Goal: Communication & Community: Answer question/provide support

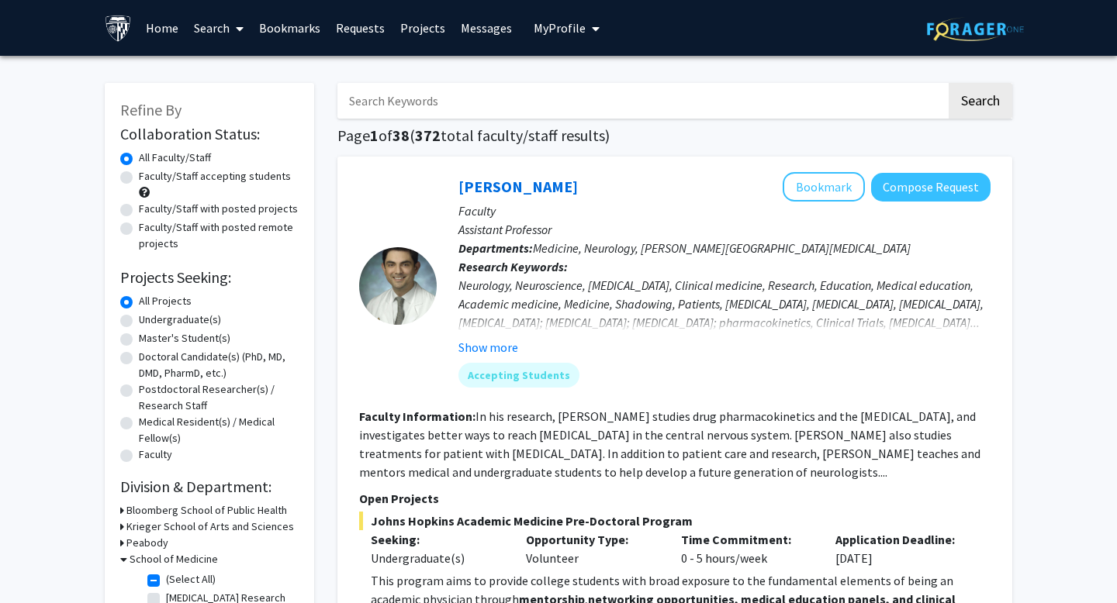
click at [493, 27] on link "Messages" at bounding box center [486, 28] width 67 height 54
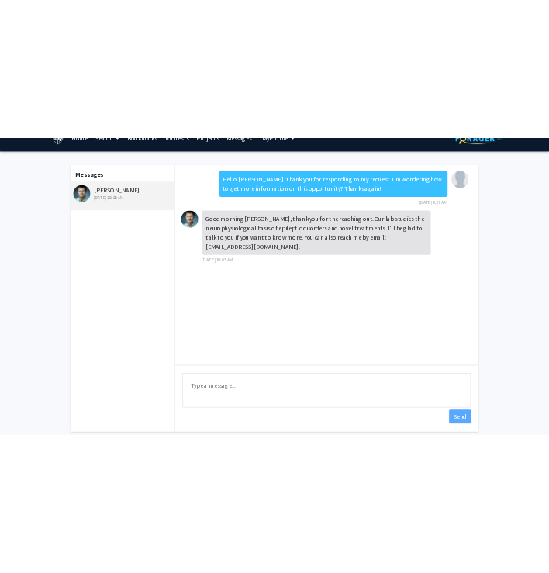
scroll to position [30, 0]
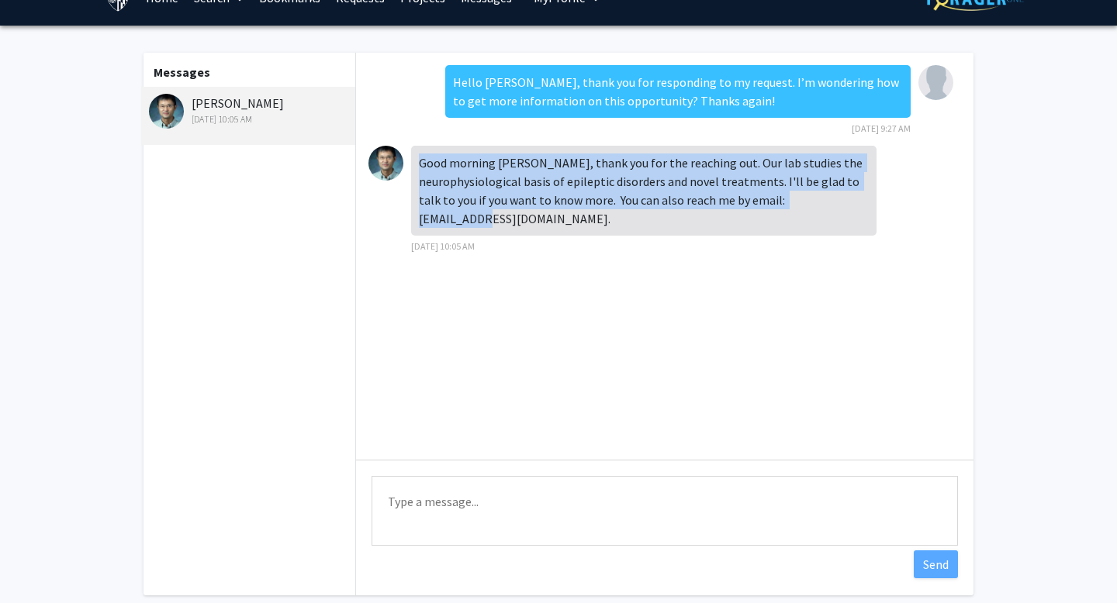
drag, startPoint x: 604, startPoint y: 150, endPoint x: 614, endPoint y: 213, distance: 63.6
click at [614, 213] on div "Good morning [PERSON_NAME], thank you for the reaching out. Our lab studies the…" at bounding box center [643, 191] width 465 height 90
drag, startPoint x: 611, startPoint y: 211, endPoint x: 590, endPoint y: 157, distance: 57.8
click at [590, 157] on div "Good morning [PERSON_NAME], thank you for the reaching out. Our lab studies the…" at bounding box center [643, 191] width 465 height 90
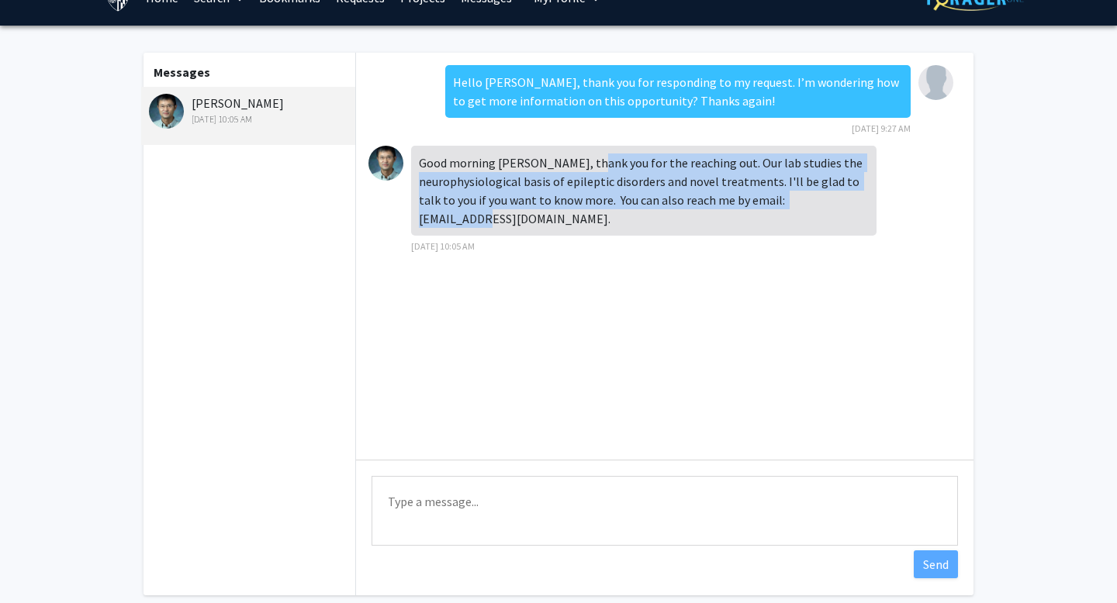
click at [590, 157] on div "Good morning [PERSON_NAME], thank you for the reaching out. Our lab studies the…" at bounding box center [643, 191] width 465 height 90
drag, startPoint x: 590, startPoint y: 157, endPoint x: 600, endPoint y: 205, distance: 48.5
click at [600, 205] on div "Good morning [PERSON_NAME], thank you for the reaching out. Our lab studies the…" at bounding box center [643, 191] width 465 height 90
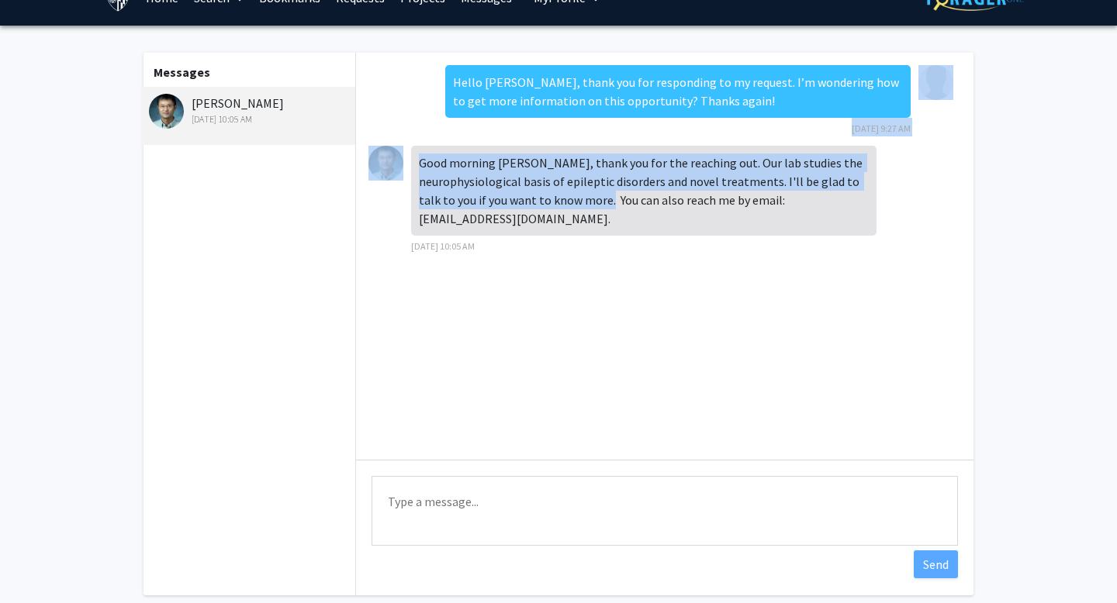
drag, startPoint x: 600, startPoint y: 205, endPoint x: 576, endPoint y: 133, distance: 76.3
click at [576, 133] on div "Hello Dr. Shao, thank you for responding to my request. I’m wondering how to ge…" at bounding box center [664, 256] width 617 height 407
click at [576, 133] on div "Hello Dr. Shao, thank you for responding to my request. I’m wondering how to ge…" at bounding box center [677, 100] width 465 height 71
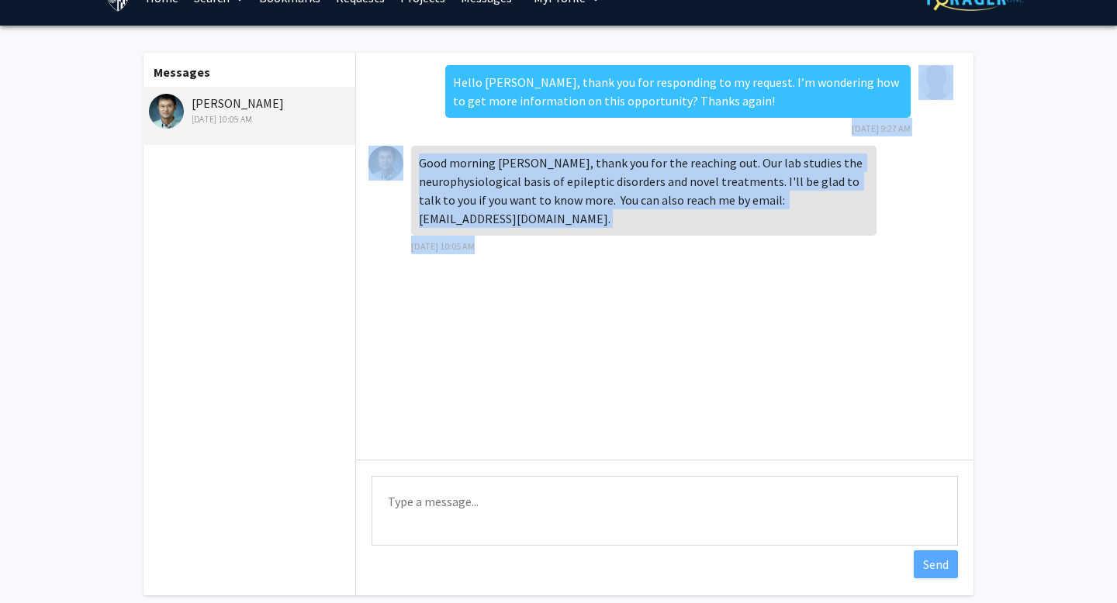
drag, startPoint x: 576, startPoint y: 133, endPoint x: 596, endPoint y: 234, distance: 103.6
click at [596, 234] on div "Hello Dr. Shao, thank you for responding to my request. I’m wondering how to ge…" at bounding box center [664, 256] width 617 height 407
click at [596, 234] on div "Good morning McKenzie, thank you for the reaching out. Our lab studies the neur…" at bounding box center [643, 200] width 465 height 109
drag, startPoint x: 596, startPoint y: 234, endPoint x: 570, endPoint y: 151, distance: 86.9
click at [570, 151] on div "Good morning McKenzie, thank you for the reaching out. Our lab studies the neur…" at bounding box center [643, 200] width 465 height 109
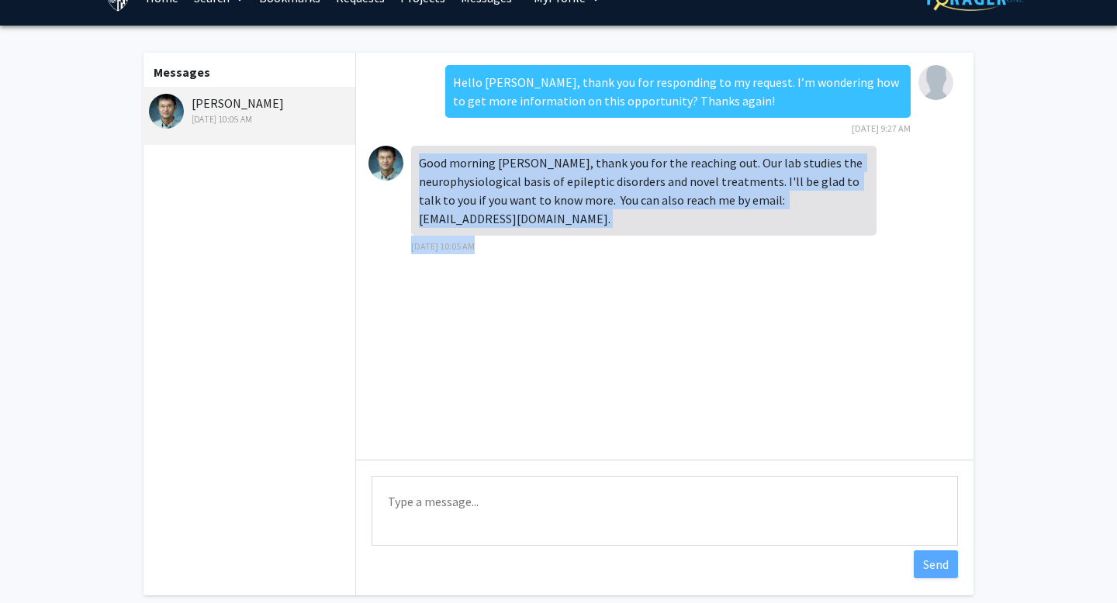
click at [570, 151] on div "Good morning [PERSON_NAME], thank you for the reaching out. Our lab studies the…" at bounding box center [643, 191] width 465 height 90
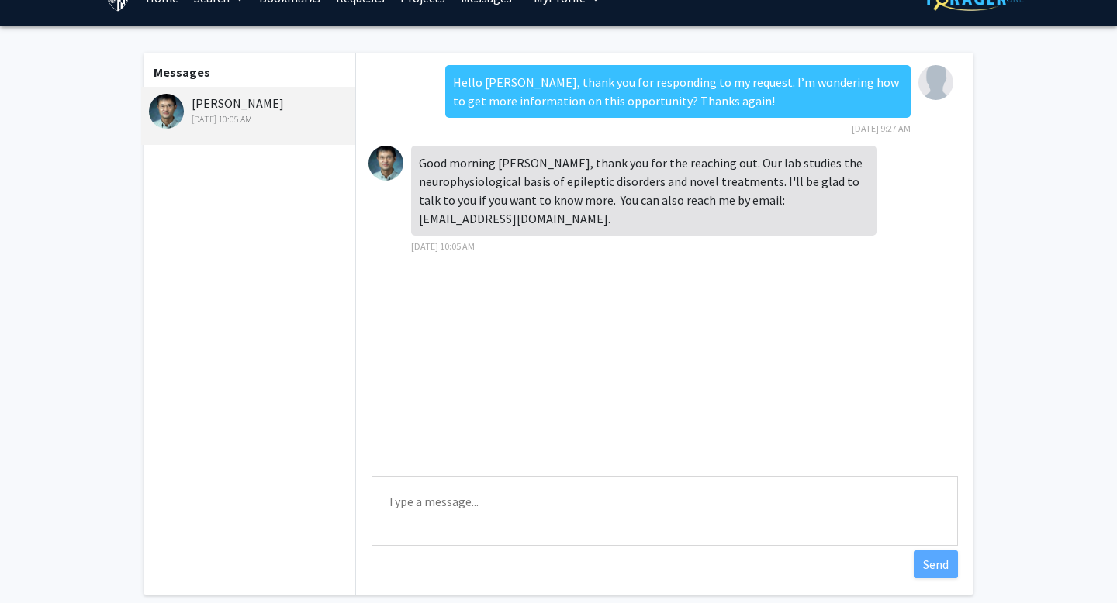
drag, startPoint x: 572, startPoint y: 154, endPoint x: 598, endPoint y: 218, distance: 69.6
click at [598, 218] on div "Good morning McKenzie, thank you for the reaching out. Our lab studies the neur…" at bounding box center [643, 200] width 465 height 109
drag, startPoint x: 849, startPoint y: 201, endPoint x: 759, endPoint y: 202, distance: 90.0
click at [759, 202] on div "Good morning [PERSON_NAME], thank you for the reaching out. Our lab studies the…" at bounding box center [643, 191] width 465 height 90
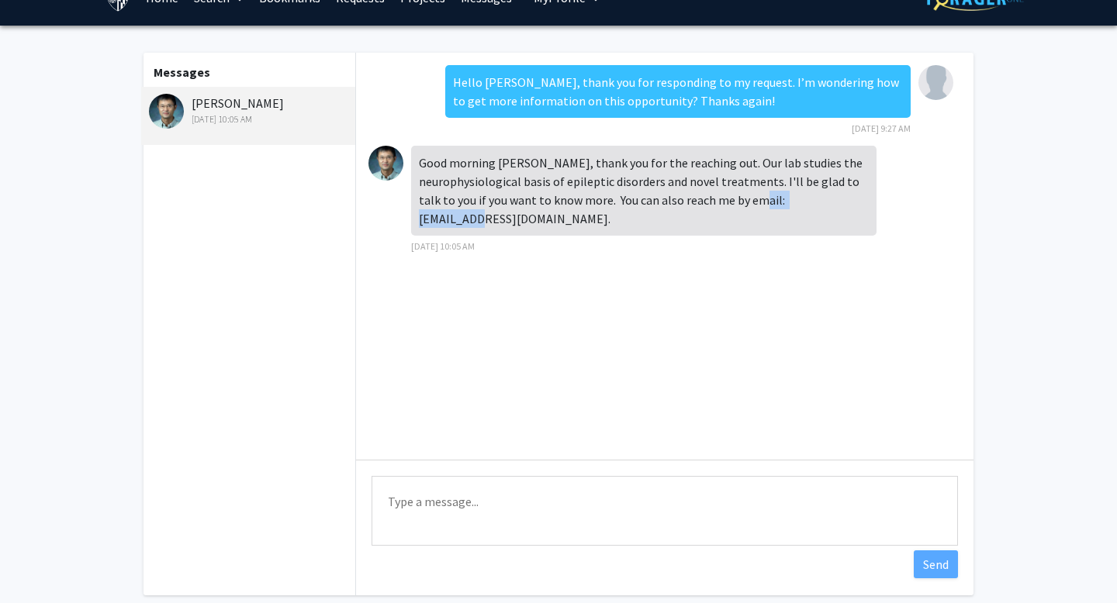
copy div "lshao5@jhmi.edu"
click at [524, 88] on div "Hello [PERSON_NAME], thank you for responding to my request. I’m wondering how …" at bounding box center [677, 91] width 465 height 53
drag, startPoint x: 541, startPoint y: 167, endPoint x: 593, endPoint y: 223, distance: 76.9
click at [593, 223] on div "Good morning McKenzie, thank you for the reaching out. Our lab studies the neur…" at bounding box center [643, 200] width 465 height 109
click at [593, 195] on div "Good morning [PERSON_NAME], thank you for the reaching out. Our lab studies the…" at bounding box center [643, 191] width 465 height 90
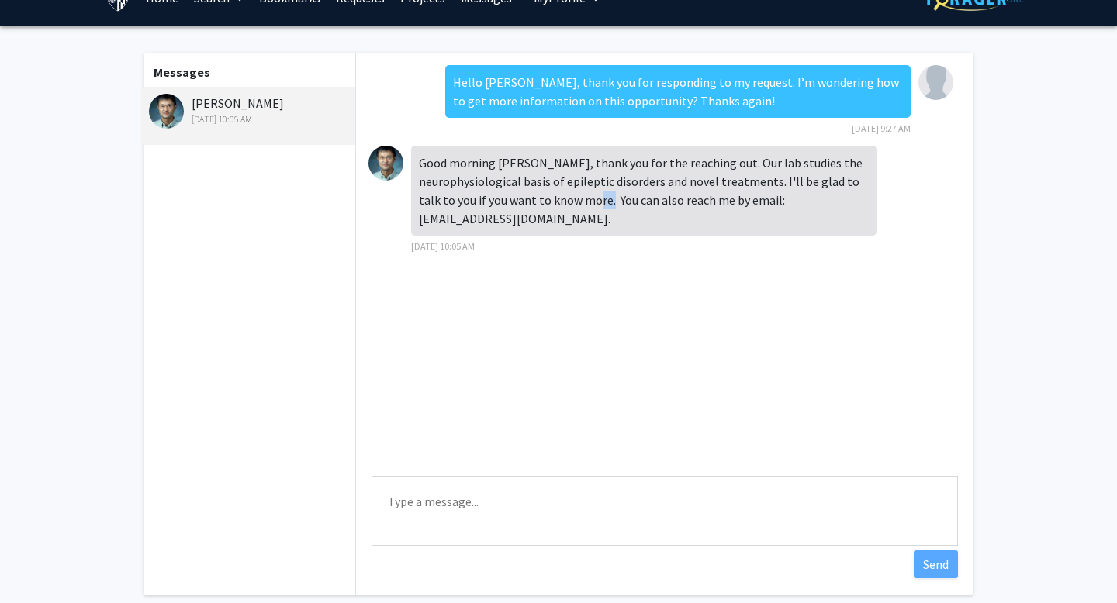
click at [593, 196] on div "Good morning [PERSON_NAME], thank you for the reaching out. Our lab studies the…" at bounding box center [643, 191] width 465 height 90
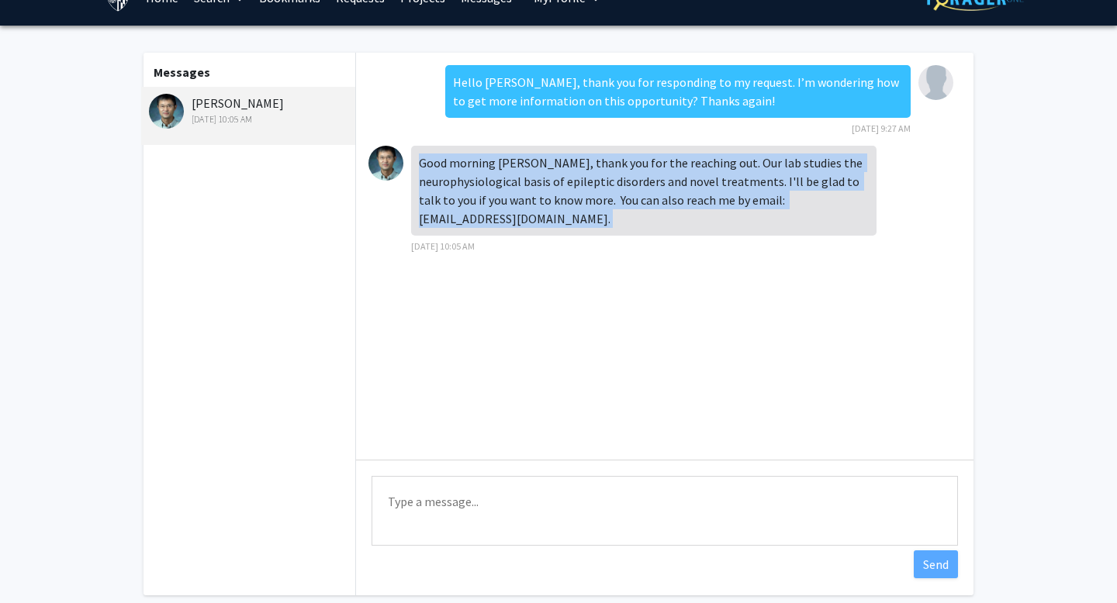
click at [593, 196] on div "Good morning [PERSON_NAME], thank you for the reaching out. Our lab studies the…" at bounding box center [643, 191] width 465 height 90
click at [593, 209] on div "Good morning [PERSON_NAME], thank you for the reaching out. Our lab studies the…" at bounding box center [643, 191] width 465 height 90
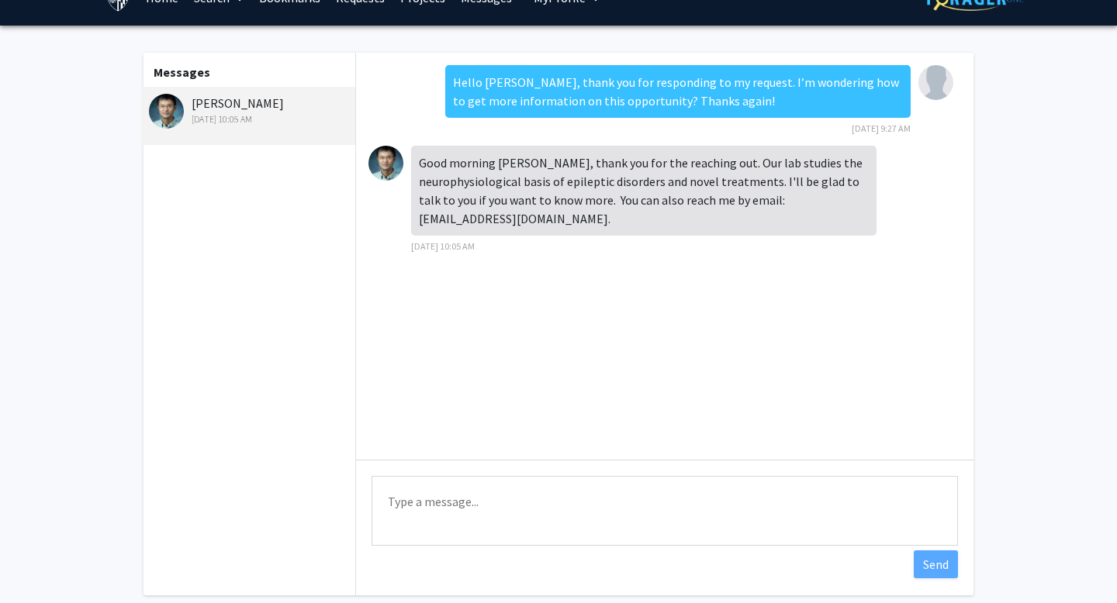
click at [590, 201] on div "Good morning [PERSON_NAME], thank you for the reaching out. Our lab studies the…" at bounding box center [643, 191] width 465 height 90
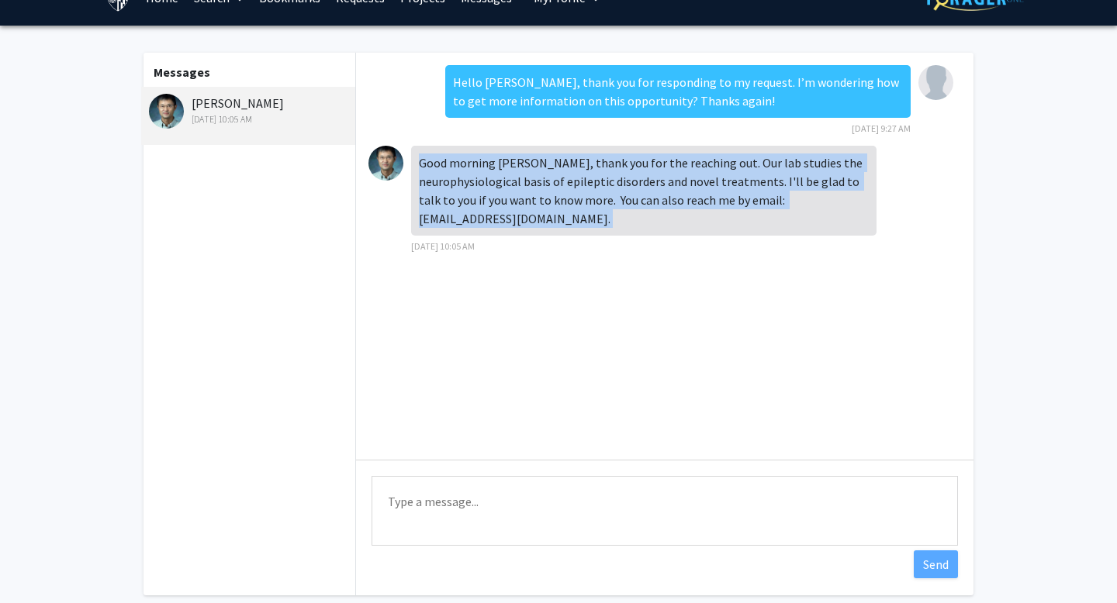
click at [590, 201] on div "Good morning [PERSON_NAME], thank you for the reaching out. Our lab studies the…" at bounding box center [643, 191] width 465 height 90
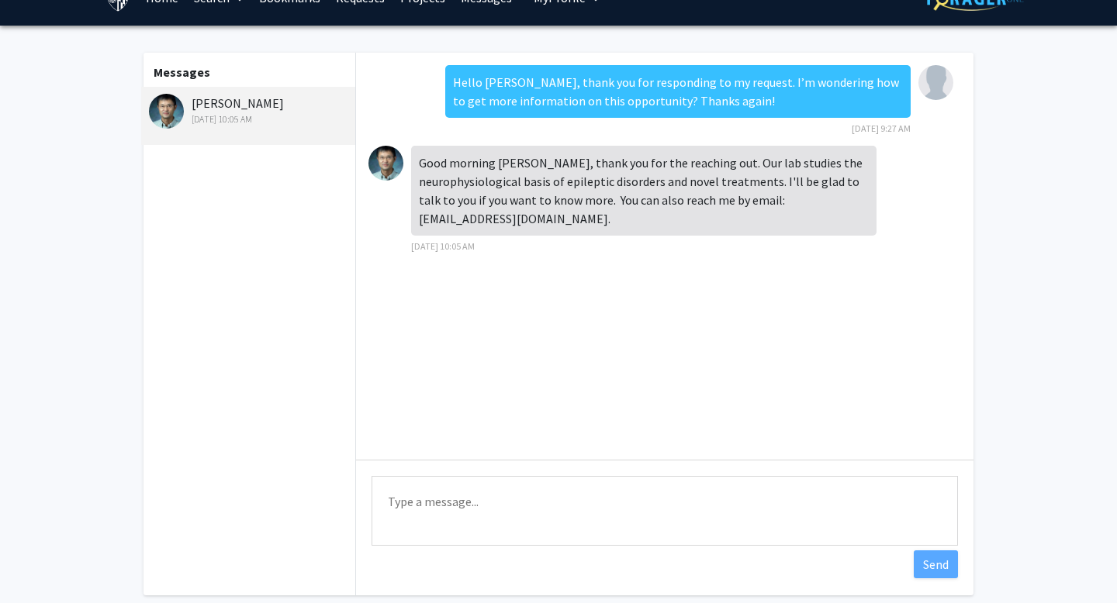
click at [590, 216] on div "Good morning [PERSON_NAME], thank you for the reaching out. Our lab studies the…" at bounding box center [643, 191] width 465 height 90
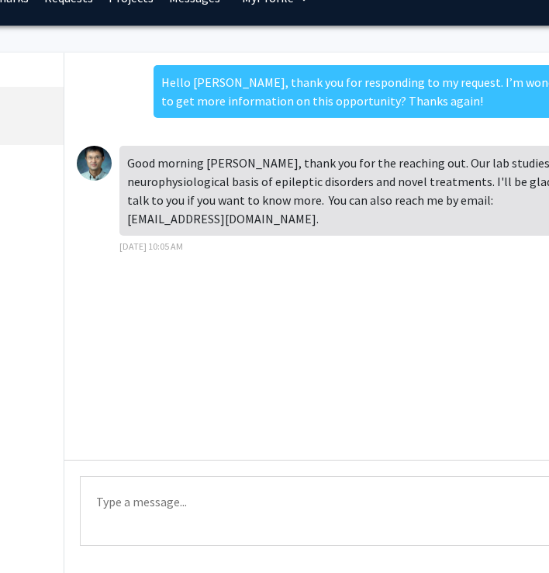
scroll to position [30, 246]
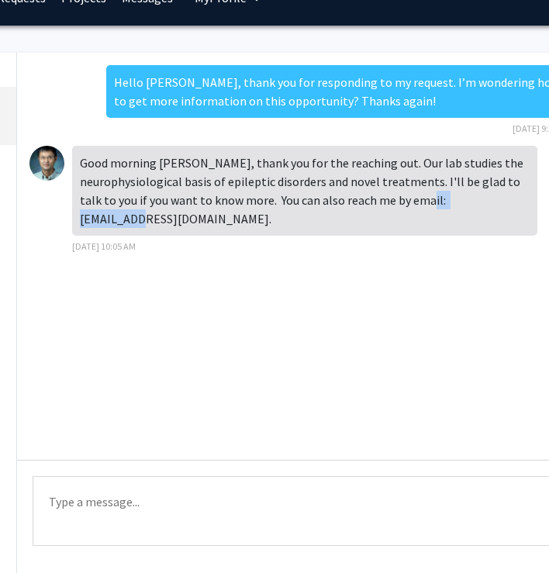
drag, startPoint x: 509, startPoint y: 199, endPoint x: 421, endPoint y: 202, distance: 87.7
click at [421, 202] on div "Good morning [PERSON_NAME], thank you for the reaching out. Our lab studies the…" at bounding box center [304, 191] width 465 height 90
click at [430, 209] on div "Good morning [PERSON_NAME], thank you for the reaching out. Our lab studies the…" at bounding box center [304, 191] width 465 height 90
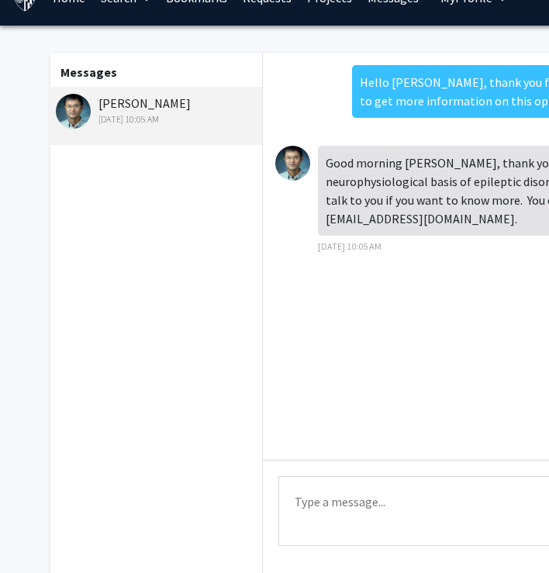
scroll to position [0, 0]
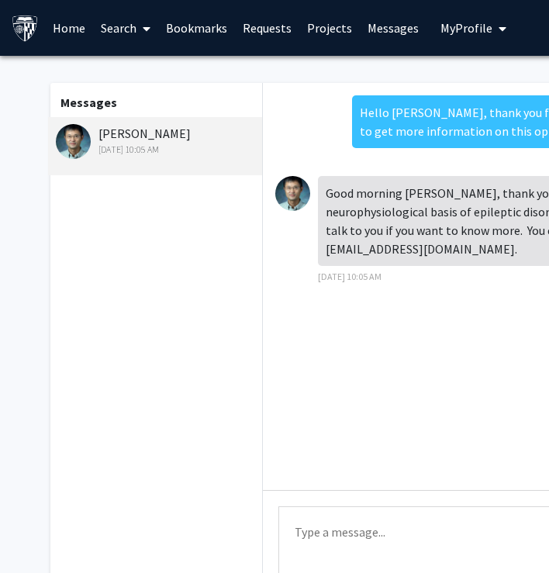
click at [265, 30] on link "Requests" at bounding box center [267, 28] width 64 height 54
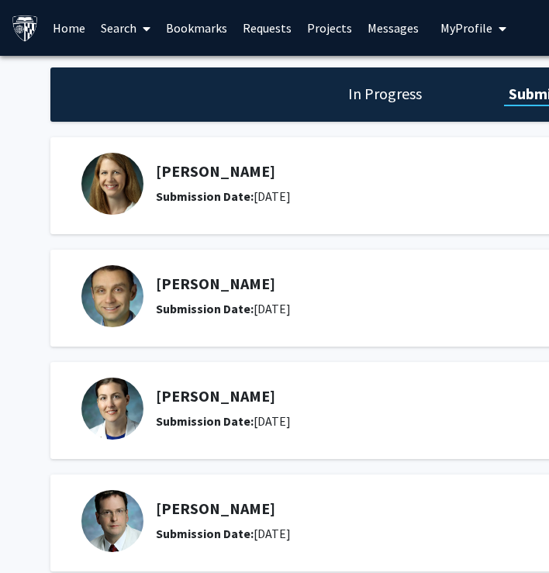
scroll to position [200, 0]
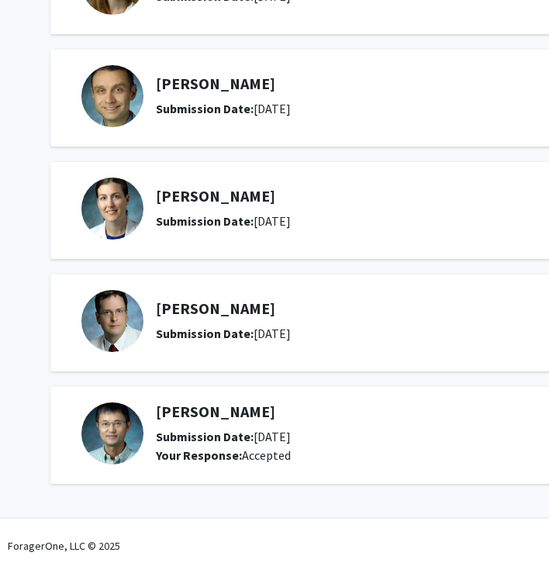
click at [238, 414] on h5 "[PERSON_NAME]" at bounding box center [395, 412] width 479 height 19
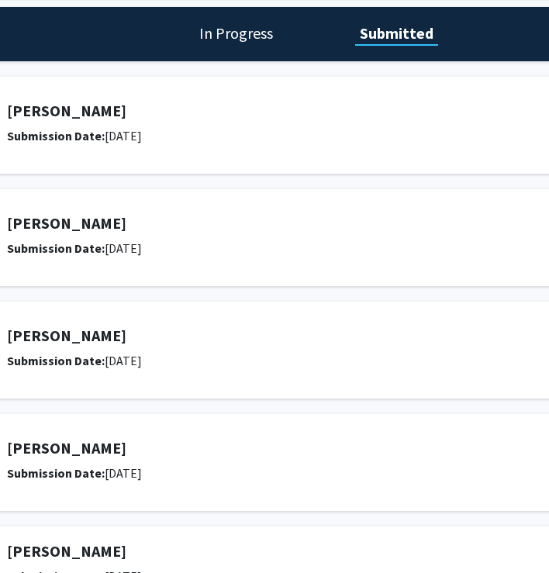
scroll to position [0, 149]
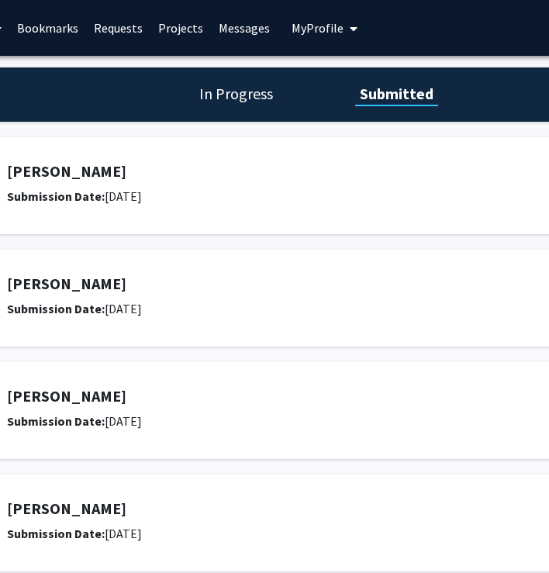
click at [232, 22] on link "Messages" at bounding box center [244, 28] width 67 height 54
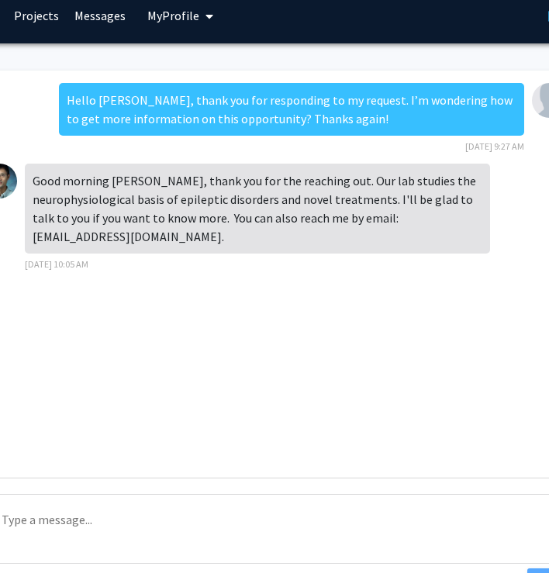
scroll to position [0, 293]
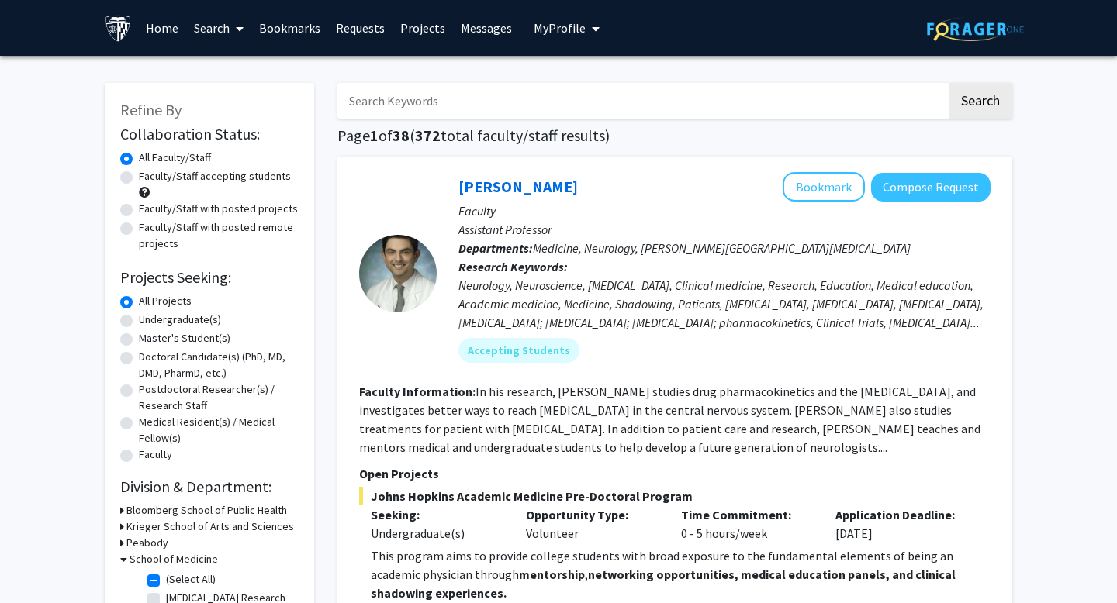
click at [479, 24] on link "Messages" at bounding box center [486, 28] width 67 height 54
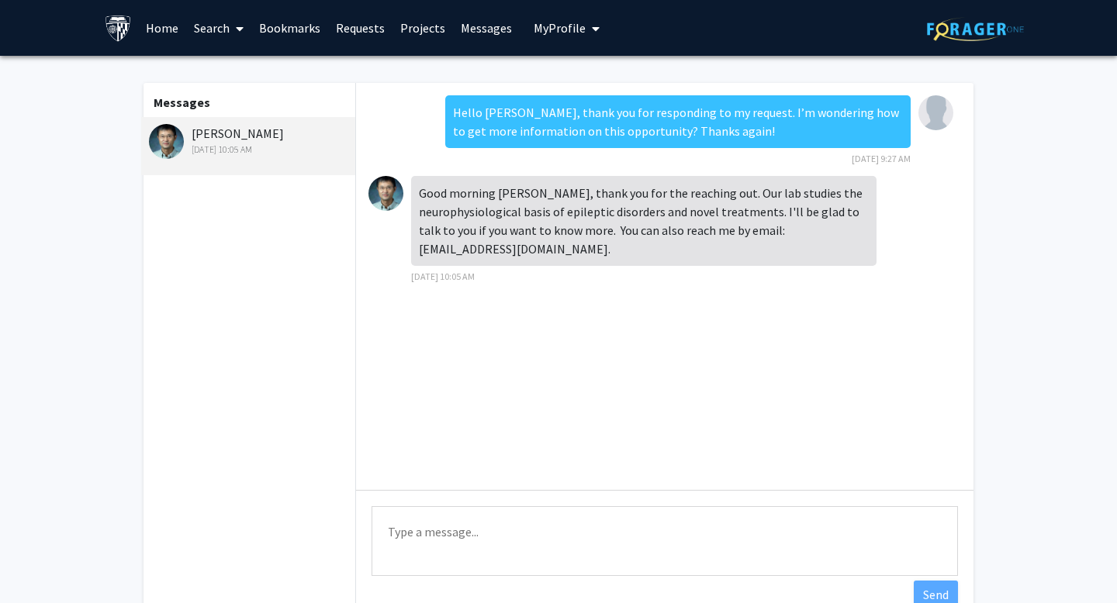
click at [475, 541] on textarea "Type a message" at bounding box center [665, 542] width 586 height 70
type textarea "I"
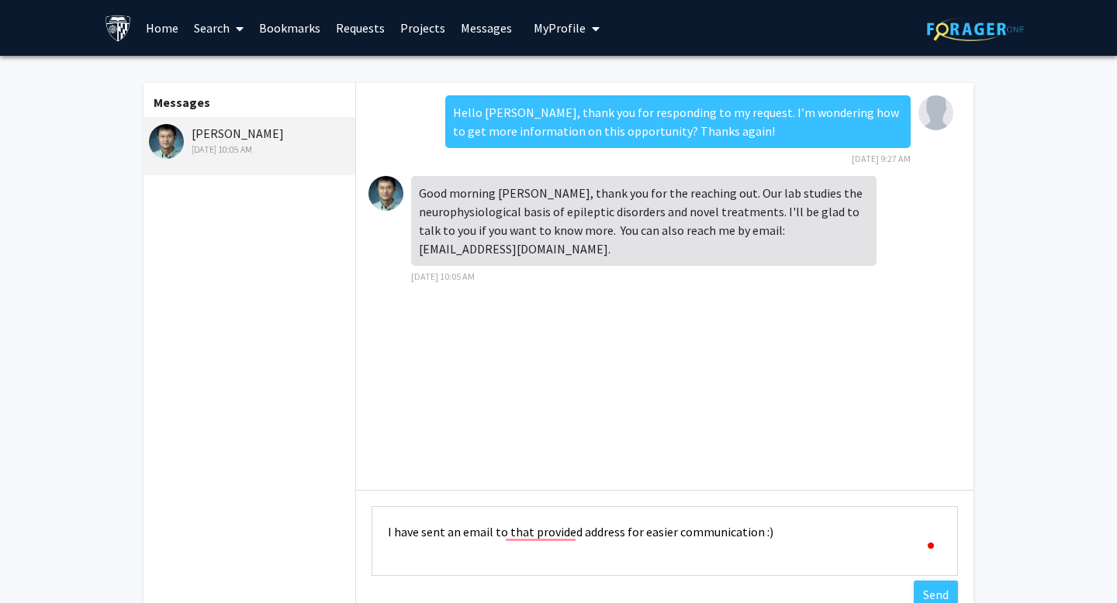
click at [566, 525] on textarea "I have sent an email to that provided address for easier communication :)" at bounding box center [665, 542] width 586 height 70
click at [767, 531] on textarea "I have sent an email to the provided address for easier communication :)" at bounding box center [665, 542] width 586 height 70
drag, startPoint x: 470, startPoint y: 532, endPoint x: 776, endPoint y: 543, distance: 306.6
click at [776, 543] on textarea "I have sent an email to the provided address for easier communication :)" at bounding box center [665, 542] width 586 height 70
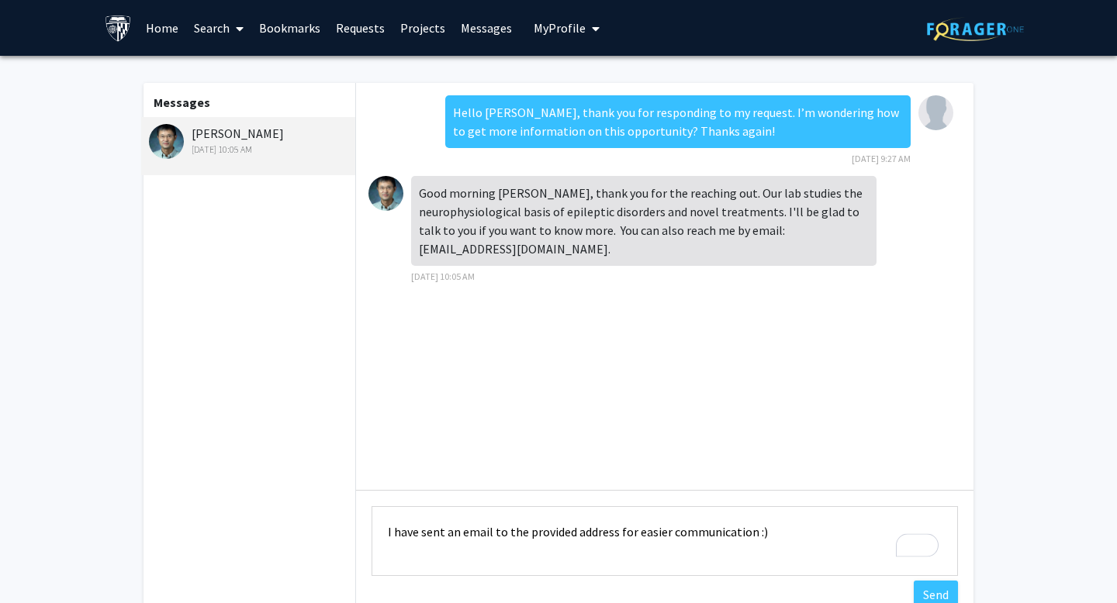
drag, startPoint x: 762, startPoint y: 536, endPoint x: 435, endPoint y: 537, distance: 327.3
click at [435, 537] on textarea "I have sent an email to the provided address for easier communication :)" at bounding box center [665, 542] width 586 height 70
drag, startPoint x: 457, startPoint y: 537, endPoint x: 752, endPoint y: 537, distance: 295.5
click at [752, 537] on textarea "I have sent an email to the provided address for easier communication :)" at bounding box center [665, 542] width 586 height 70
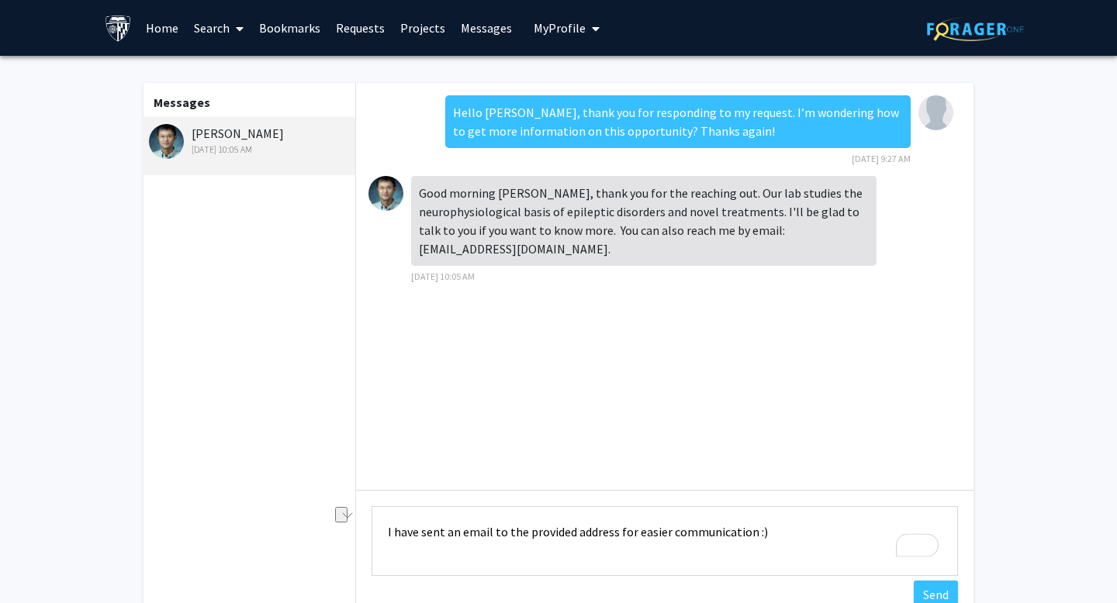
click at [764, 531] on textarea "I have sent an email to the provided address for easier communication :)" at bounding box center [665, 542] width 586 height 70
click at [357, 531] on div "Messages [PERSON_NAME] [DATE] 10:05 AM Hello [PERSON_NAME], thank you for respo…" at bounding box center [559, 354] width 830 height 543
click at [399, 536] on textarea "I have sent an email to the provided address for easier communication :)" at bounding box center [665, 542] width 586 height 70
click at [850, 534] on textarea "I have sent an email to the provided address for easier communication :)" at bounding box center [665, 542] width 586 height 70
type textarea "I have sent an email to the provided address for easier communication :)"
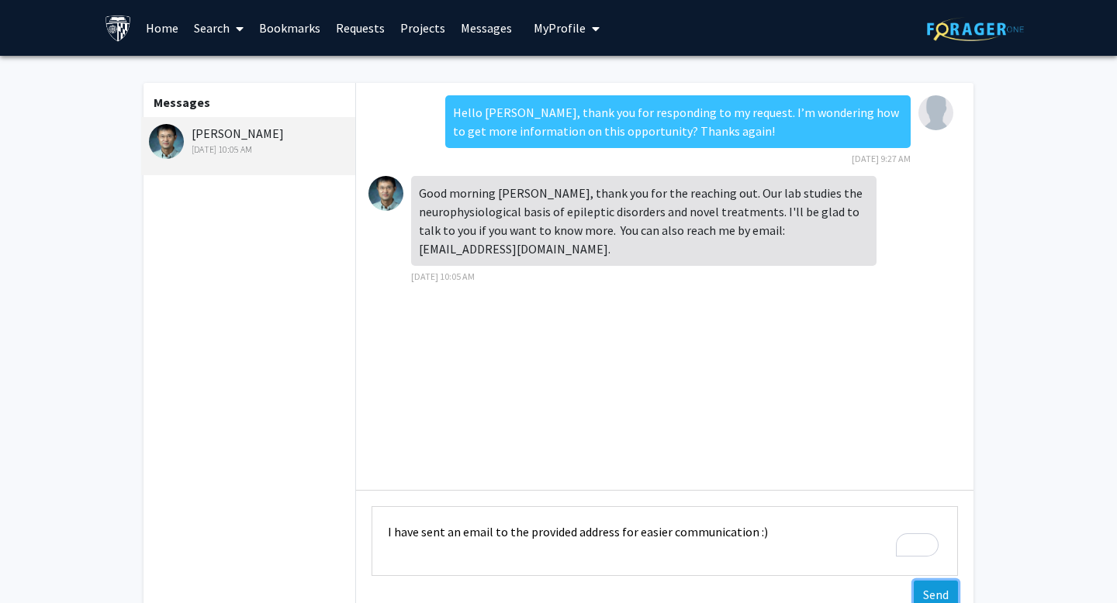
click at [940, 595] on button "Send" at bounding box center [936, 595] width 44 height 28
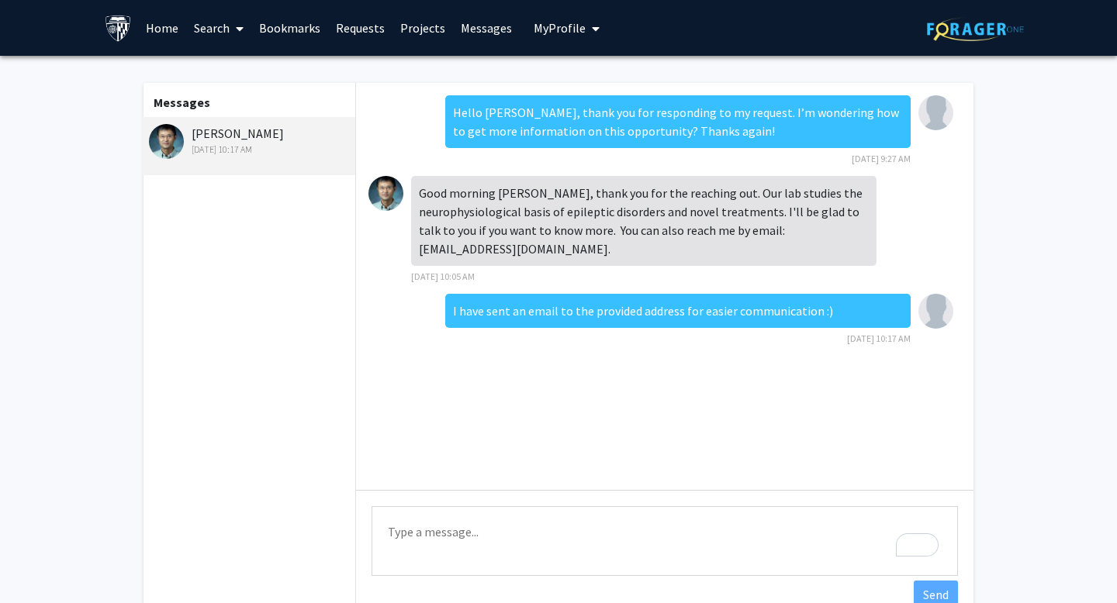
click at [814, 398] on div "Hello [PERSON_NAME], thank you for responding to my request. I’m wondering how …" at bounding box center [664, 286] width 617 height 407
click at [586, 534] on textarea "Type a message" at bounding box center [665, 542] width 586 height 70
click at [566, 443] on div "Hello [PERSON_NAME], thank you for responding to my request. I’m wondering how …" at bounding box center [664, 286] width 617 height 407
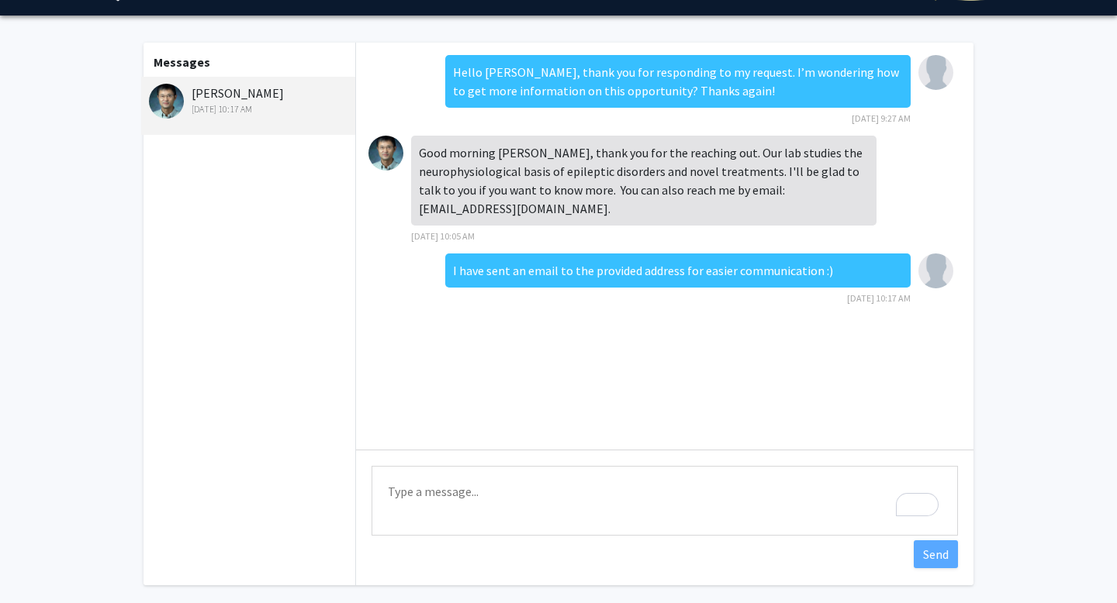
scroll to position [58, 0]
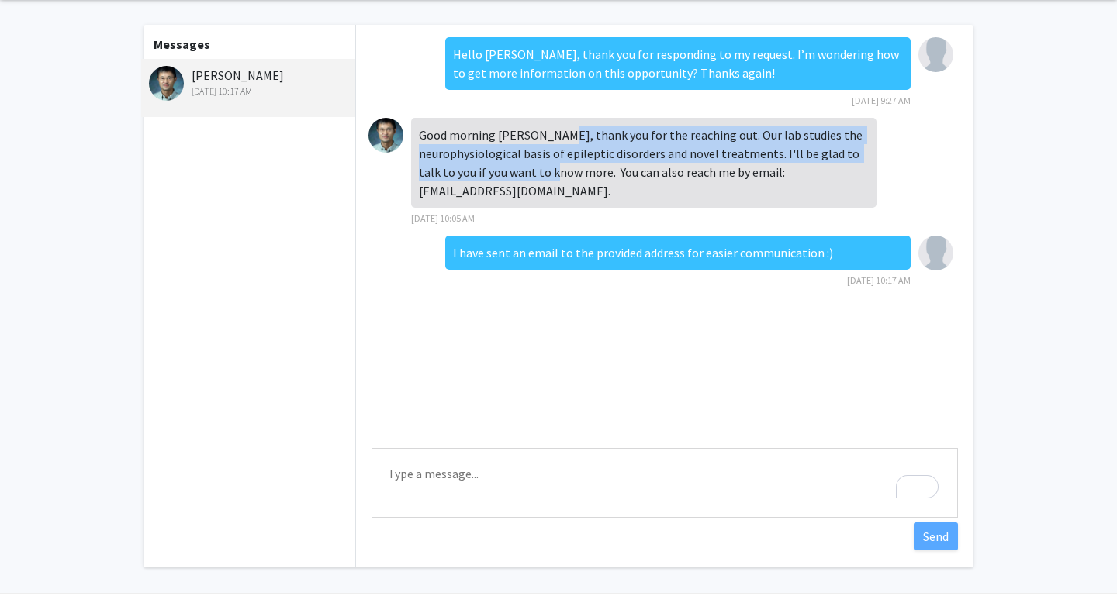
drag, startPoint x: 555, startPoint y: 131, endPoint x: 570, endPoint y: 167, distance: 38.9
click at [570, 167] on div "Good morning [PERSON_NAME], thank you for the reaching out. Our lab studies the…" at bounding box center [643, 163] width 465 height 90
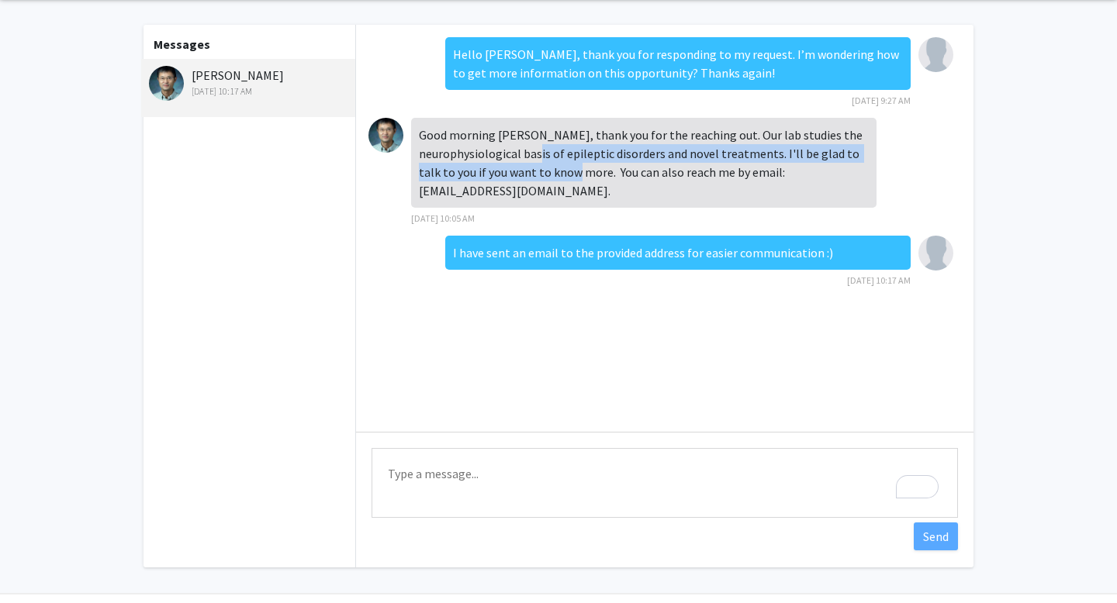
drag, startPoint x: 570, startPoint y: 167, endPoint x: 558, endPoint y: 143, distance: 26.7
click at [558, 143] on div "Good morning [PERSON_NAME], thank you for the reaching out. Our lab studies the…" at bounding box center [643, 163] width 465 height 90
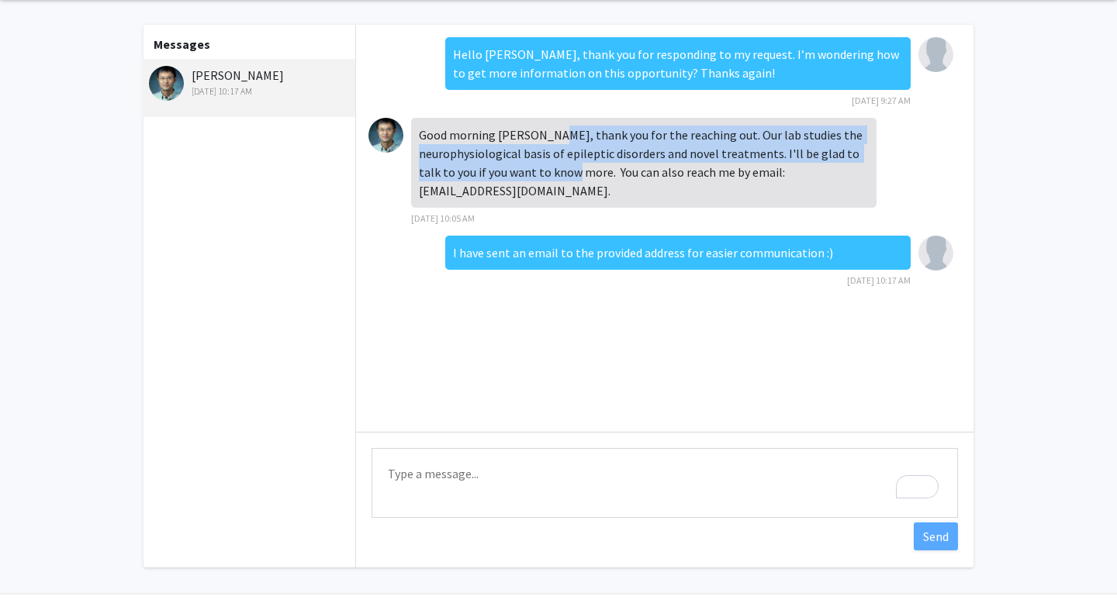
click at [558, 143] on div "Good morning [PERSON_NAME], thank you for the reaching out. Our lab studies the…" at bounding box center [643, 163] width 465 height 90
drag, startPoint x: 555, startPoint y: 136, endPoint x: 565, endPoint y: 169, distance: 34.8
click at [565, 169] on div "Good morning [PERSON_NAME], thank you for the reaching out. Our lab studies the…" at bounding box center [643, 163] width 465 height 90
drag, startPoint x: 565, startPoint y: 169, endPoint x: 548, endPoint y: 130, distance: 42.7
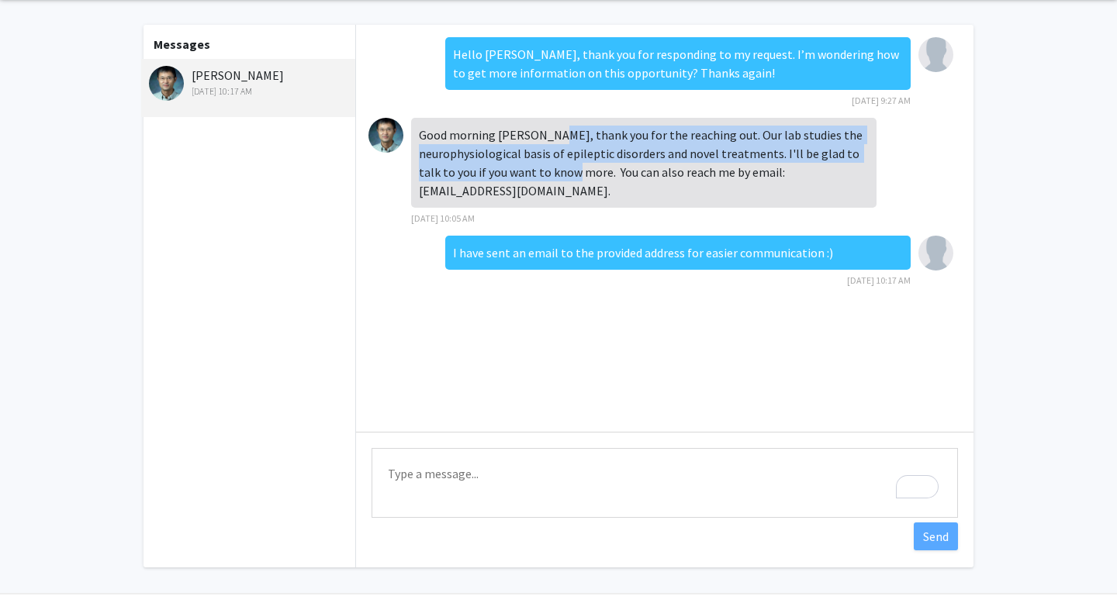
click at [548, 130] on div "Good morning [PERSON_NAME], thank you for the reaching out. Our lab studies the…" at bounding box center [643, 163] width 465 height 90
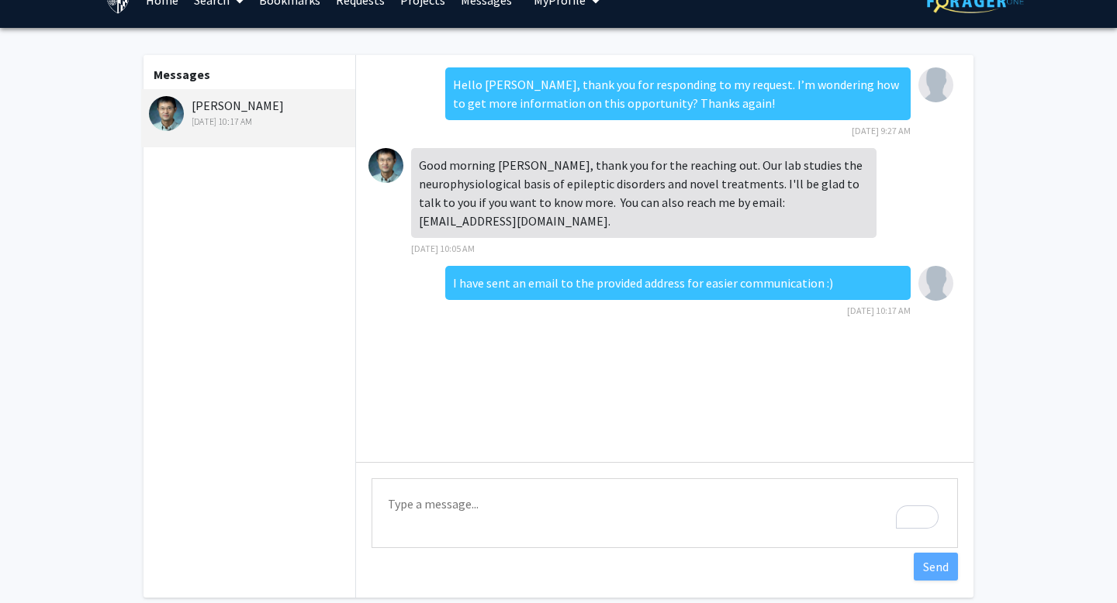
scroll to position [25, 0]
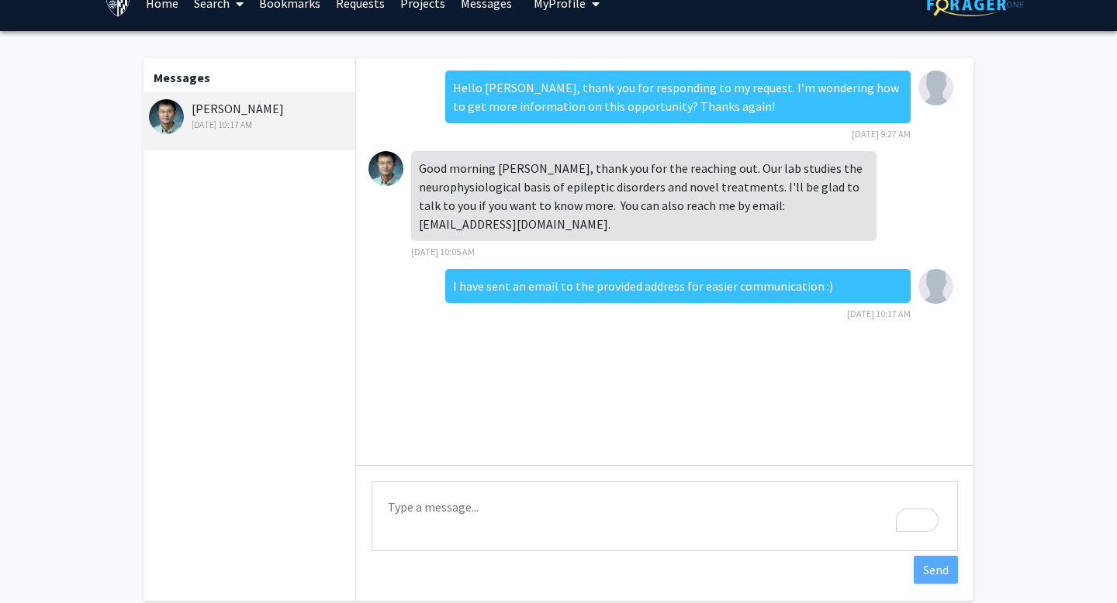
click at [386, 173] on img at bounding box center [385, 168] width 35 height 35
click at [442, 246] on span "[DATE] 10:05 AM" at bounding box center [443, 252] width 64 height 12
click at [467, 246] on span "[DATE] 10:05 AM" at bounding box center [443, 252] width 64 height 12
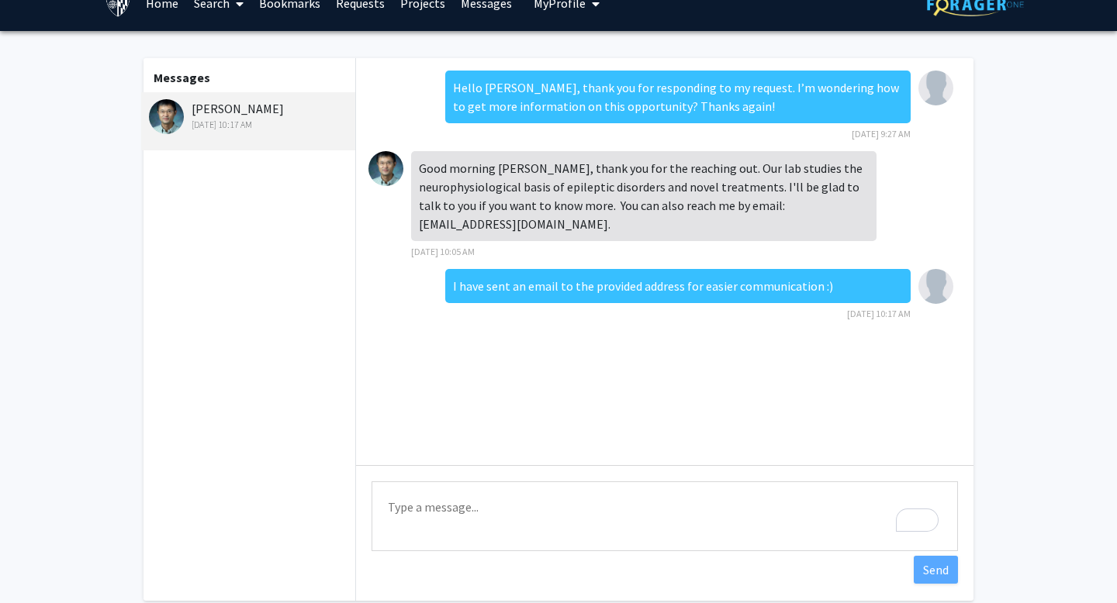
scroll to position [0, 0]
